Goal: Register for event/course

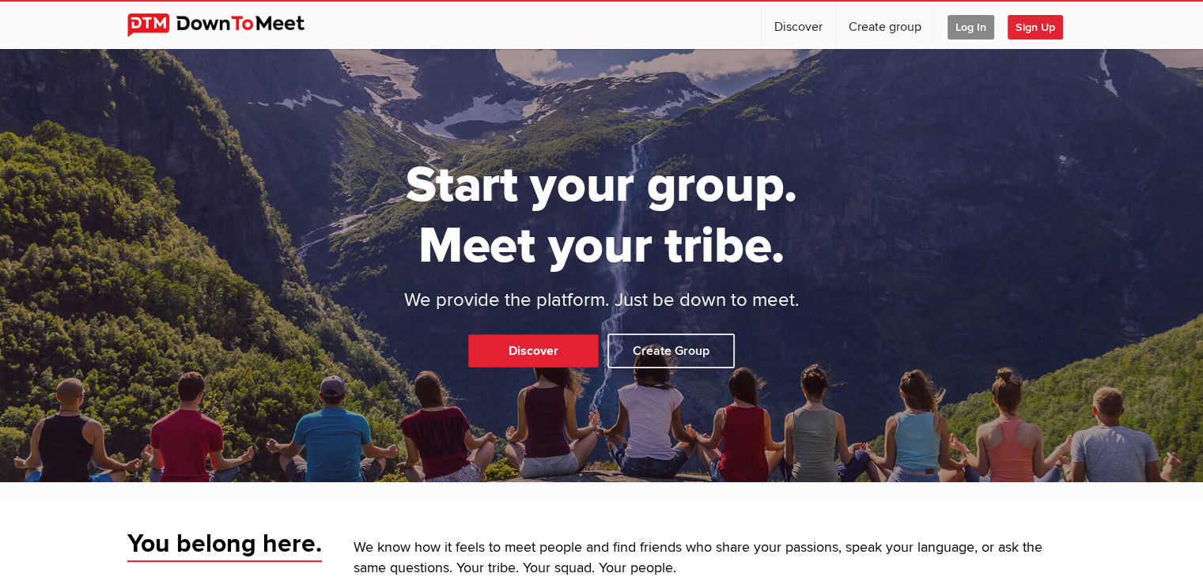
click at [968, 26] on span "Log In" at bounding box center [970, 27] width 47 height 25
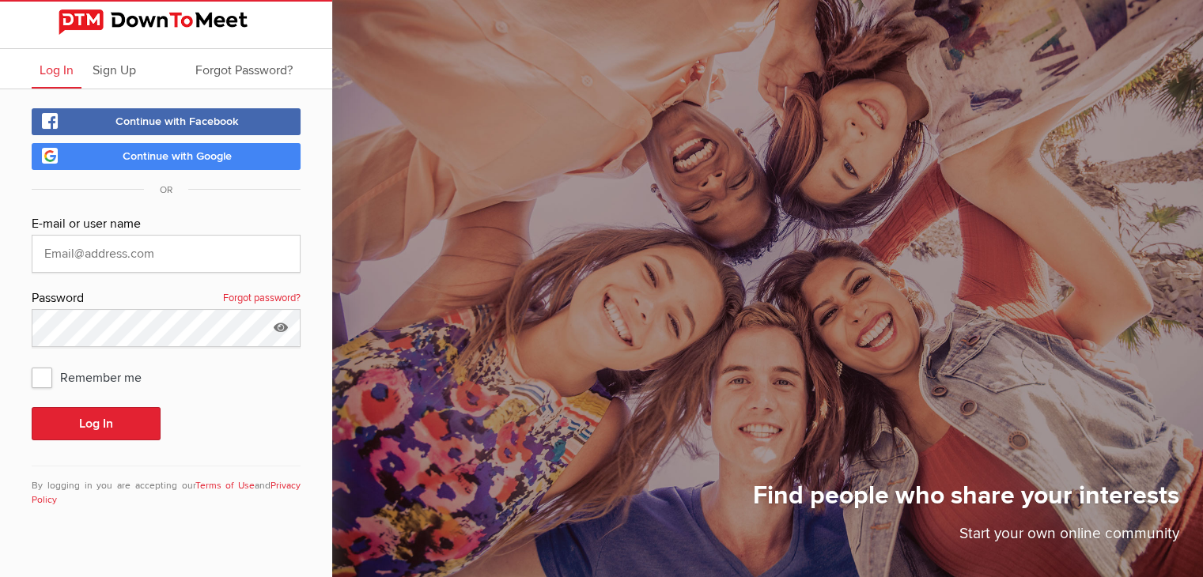
click at [180, 156] on span "Continue with Google" at bounding box center [177, 155] width 109 height 13
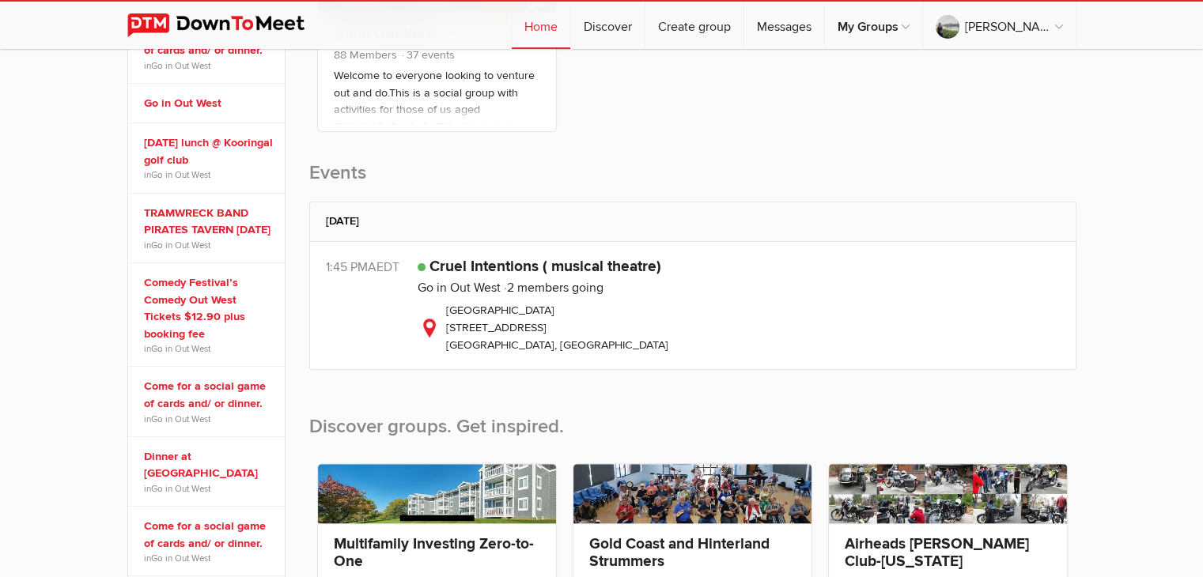
scroll to position [316, 0]
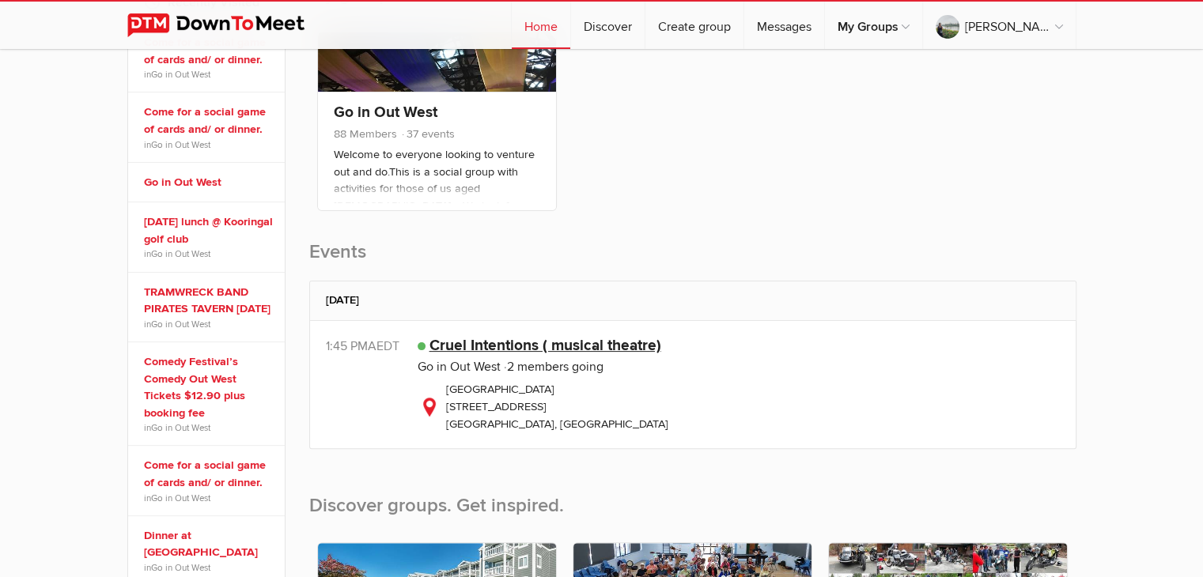
click at [503, 340] on link "Cruel Intentions ( musical theatre)" at bounding box center [545, 345] width 232 height 19
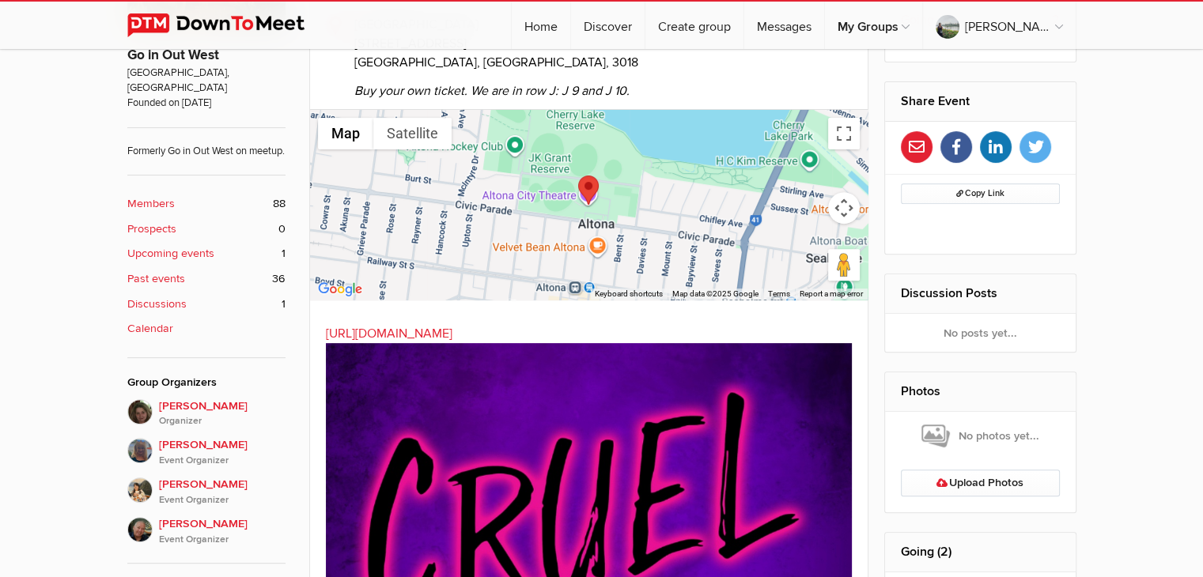
scroll to position [554, 0]
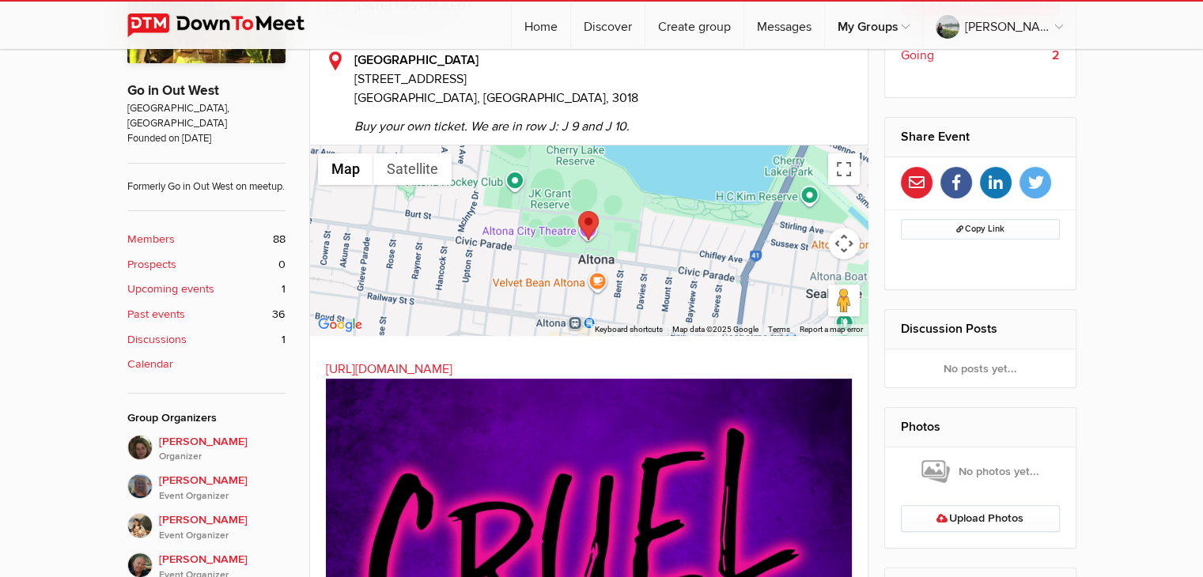
click at [240, 283] on link "Upcoming events 1" at bounding box center [206, 289] width 158 height 17
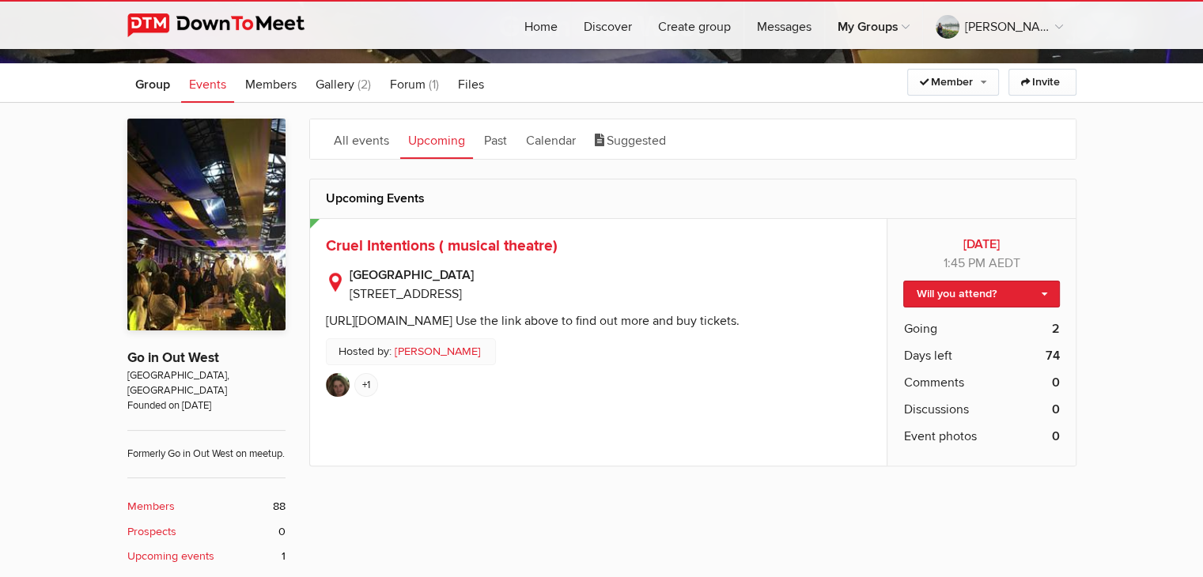
scroll to position [316, 0]
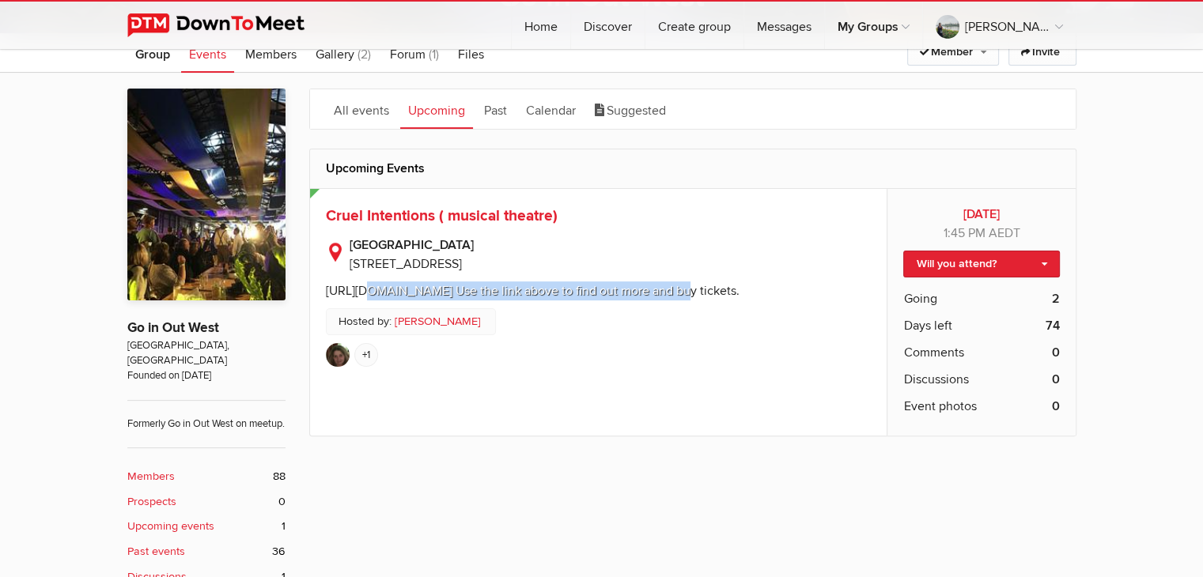
drag, startPoint x: 360, startPoint y: 290, endPoint x: 676, endPoint y: 293, distance: 316.4
click at [676, 293] on div "[URL][DOMAIN_NAME] Use the link above to find out more and buy tickets." at bounding box center [533, 291] width 414 height 16
click at [996, 260] on link "Will you attend?" at bounding box center [981, 264] width 156 height 27
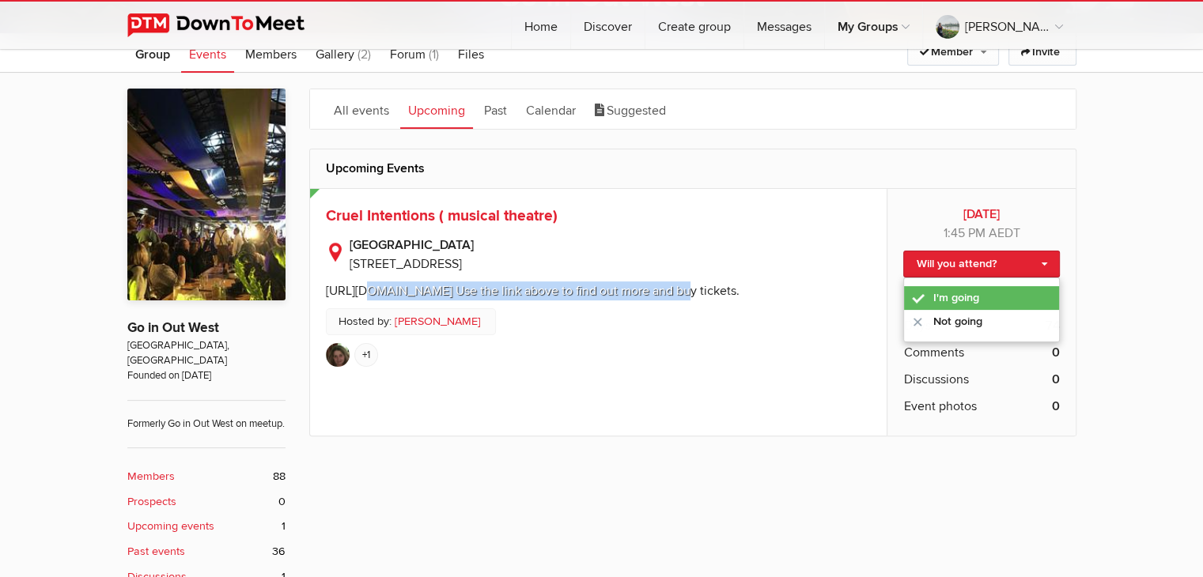
click at [977, 297] on link "I'm going" at bounding box center [981, 298] width 154 height 24
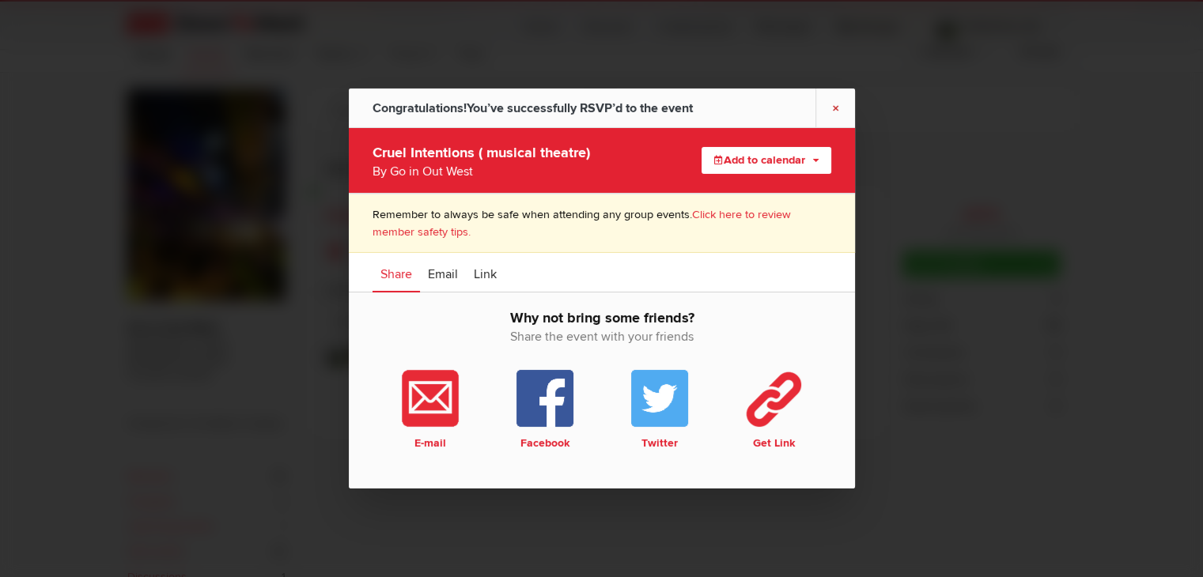
click at [835, 106] on link "×" at bounding box center [835, 108] width 40 height 39
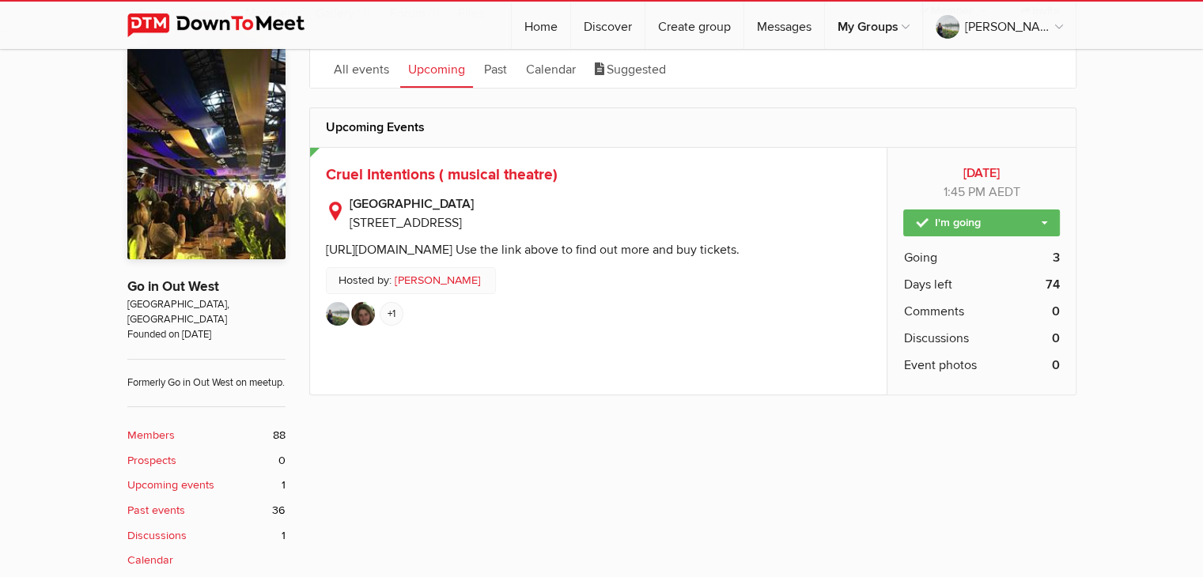
scroll to position [395, 0]
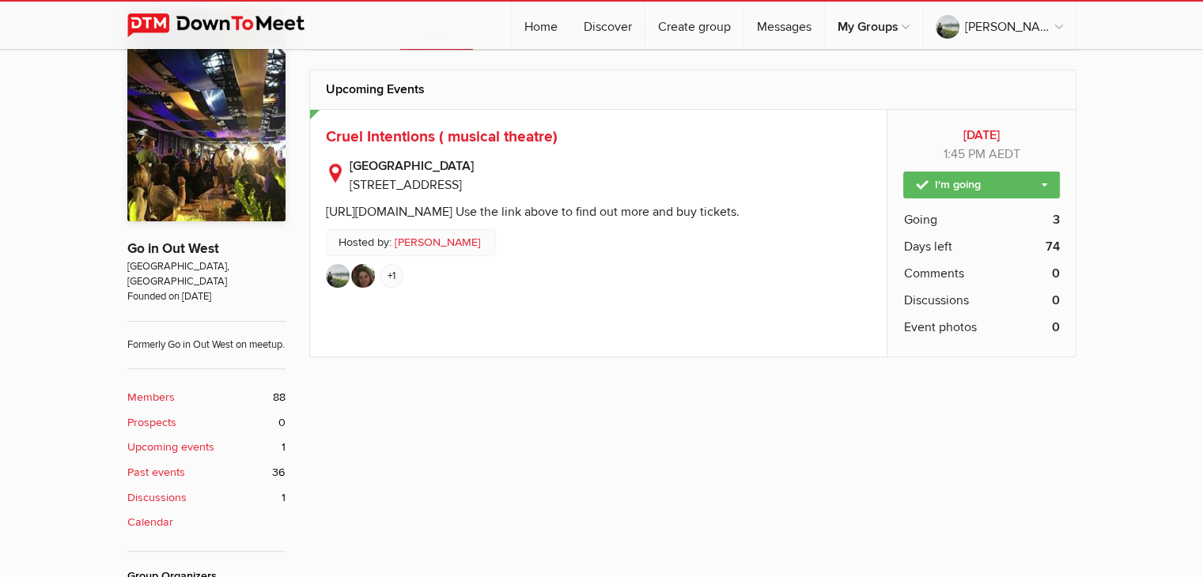
click at [212, 447] on b "Upcoming events" at bounding box center [170, 447] width 87 height 17
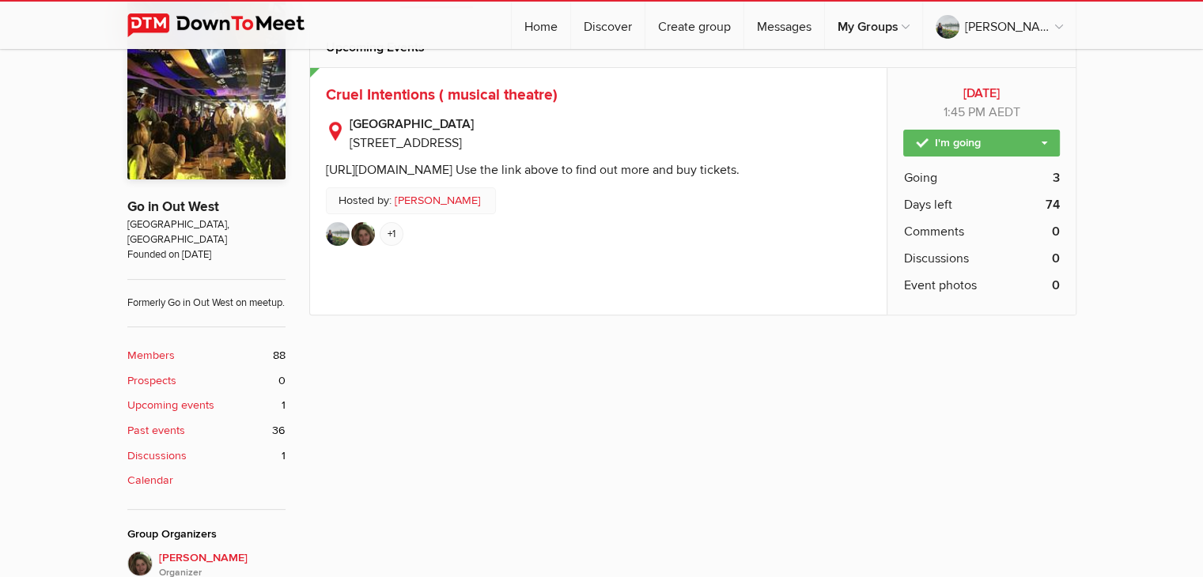
scroll to position [475, 0]
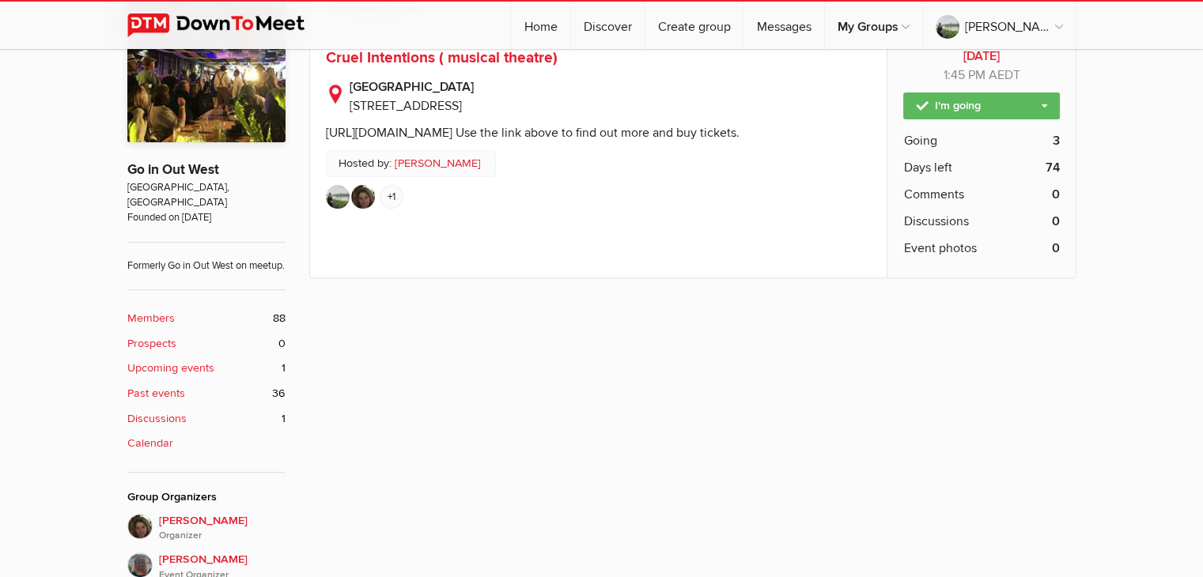
click at [196, 419] on link "Discussions 1" at bounding box center [206, 418] width 158 height 17
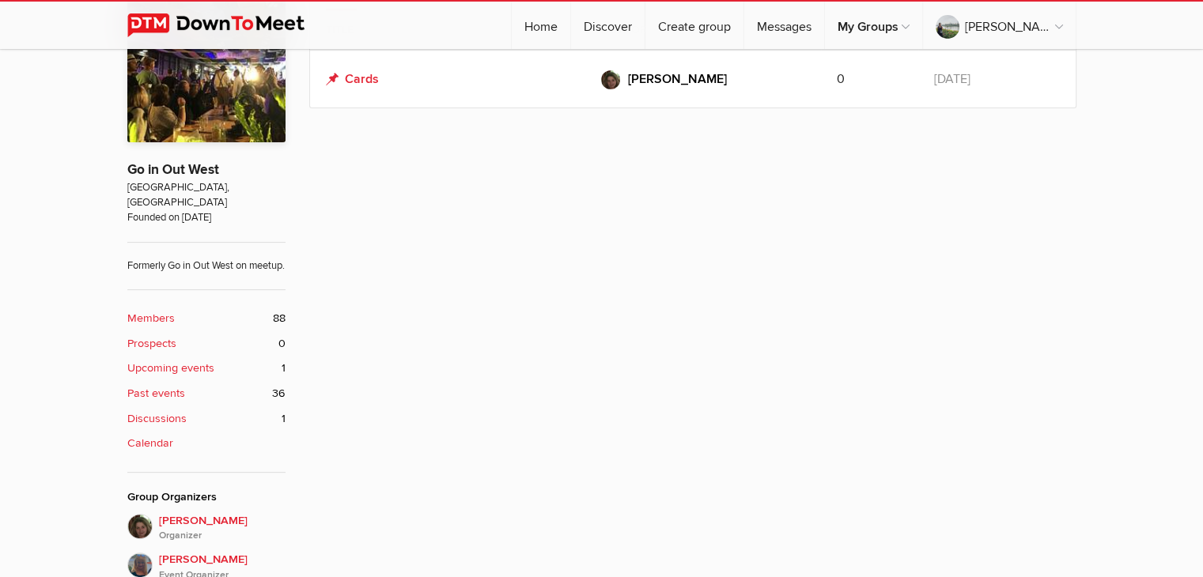
scroll to position [350, 0]
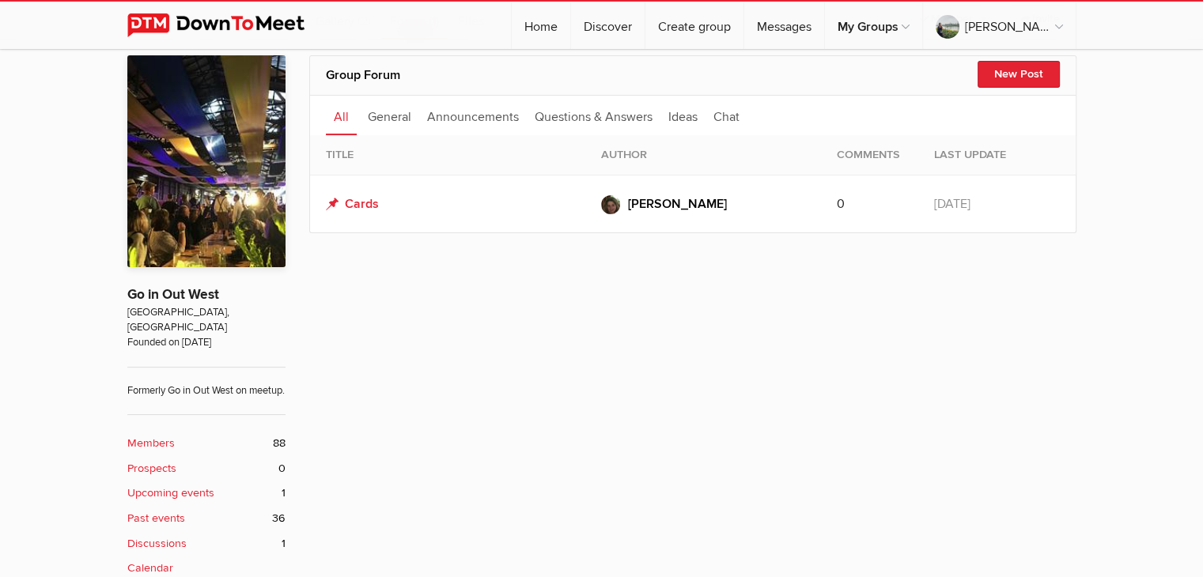
click at [196, 517] on link "Past events 36" at bounding box center [206, 518] width 158 height 17
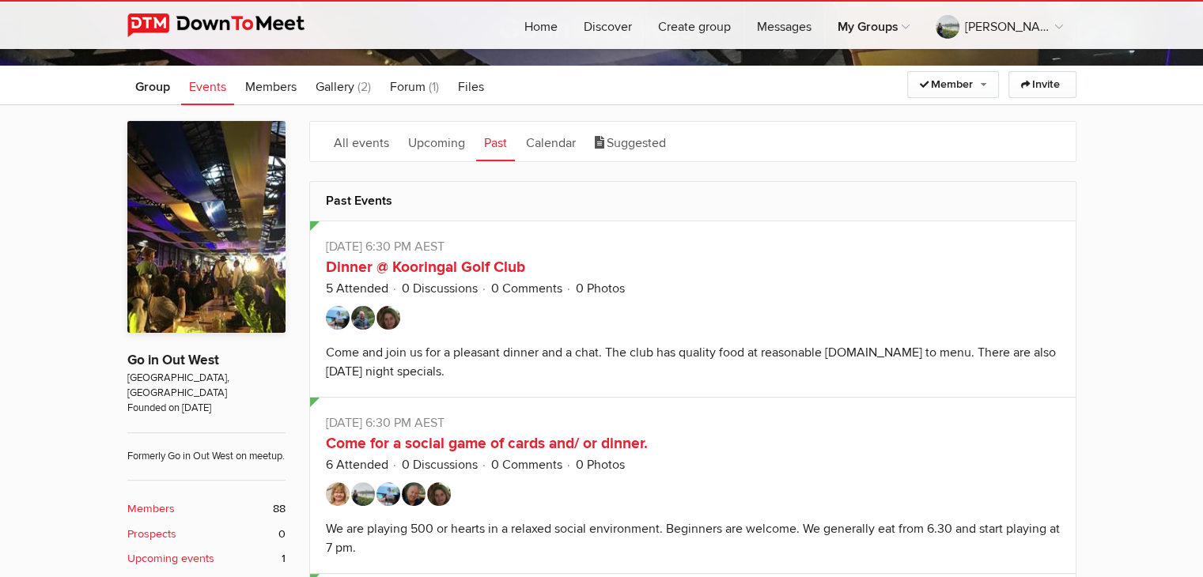
scroll to position [316, 0]
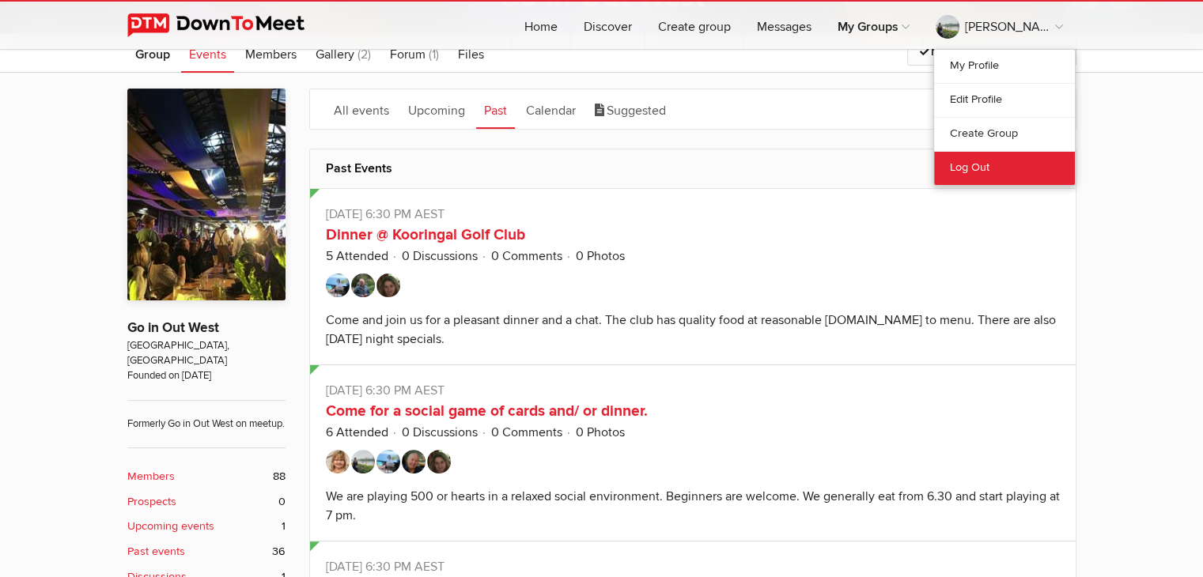
click at [974, 163] on link "Log Out" at bounding box center [1004, 168] width 141 height 34
